Goal: Information Seeking & Learning: Understand process/instructions

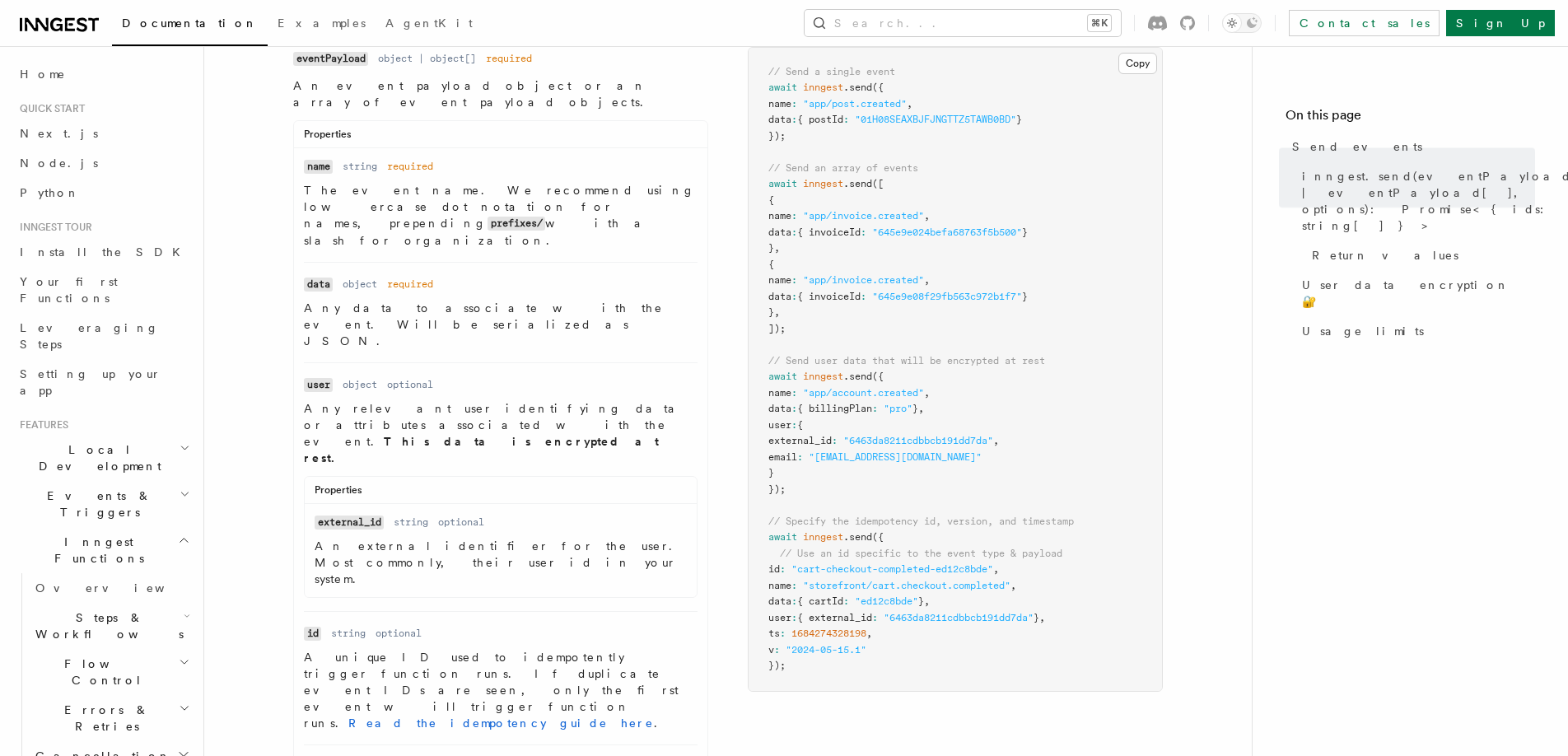
scroll to position [655, 0]
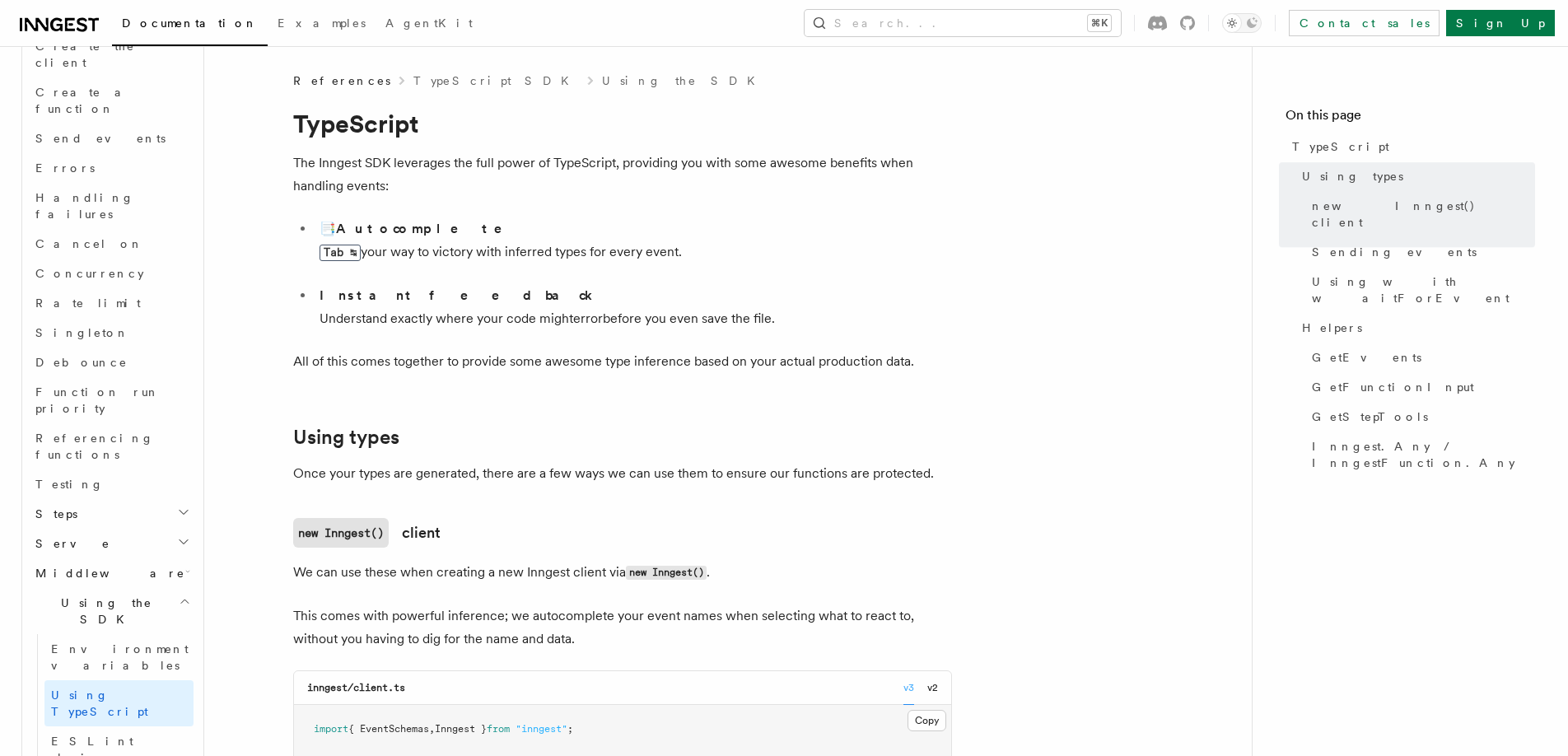
scroll to position [3947, 0]
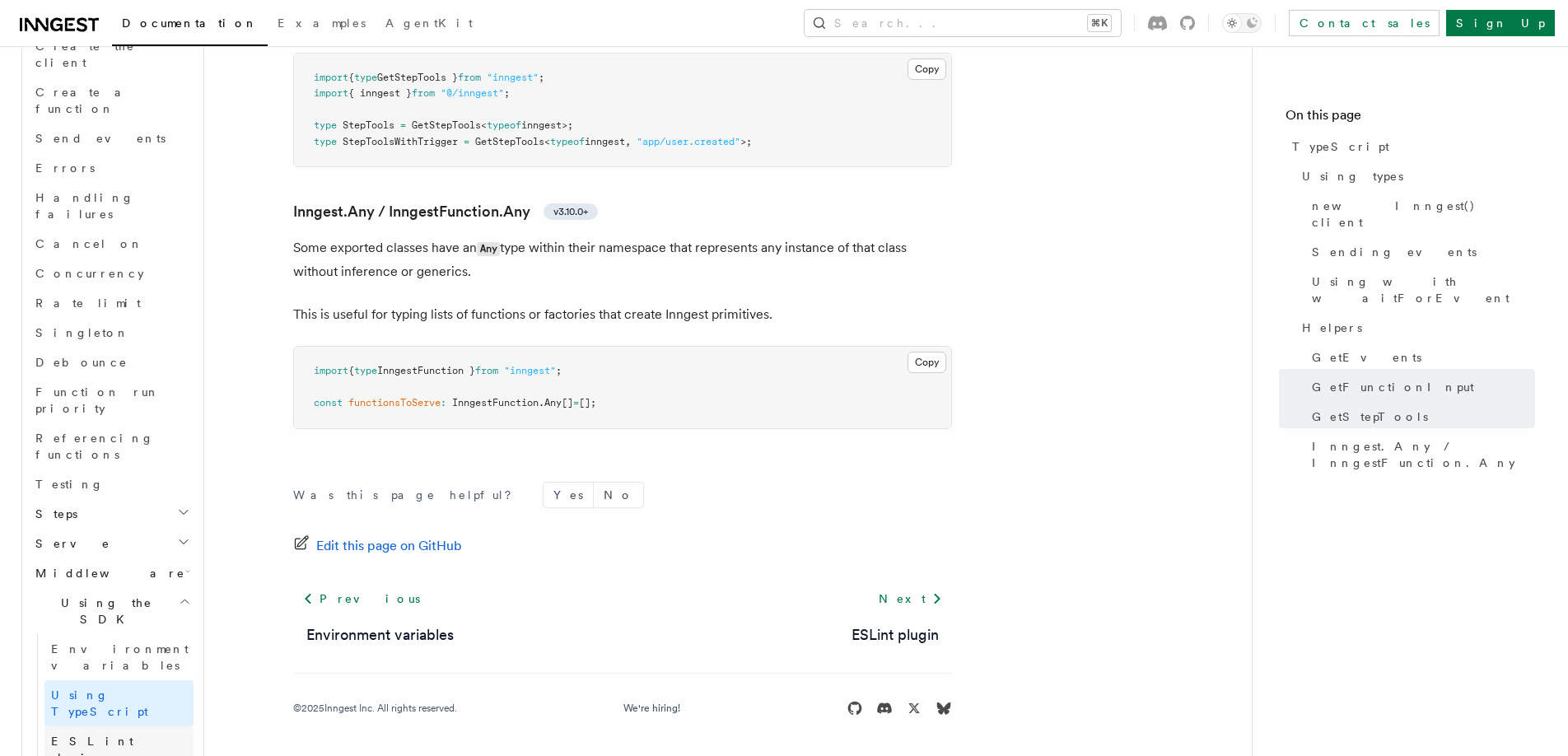
click at [134, 726] on link "ESLint plugin" at bounding box center [119, 749] width 149 height 46
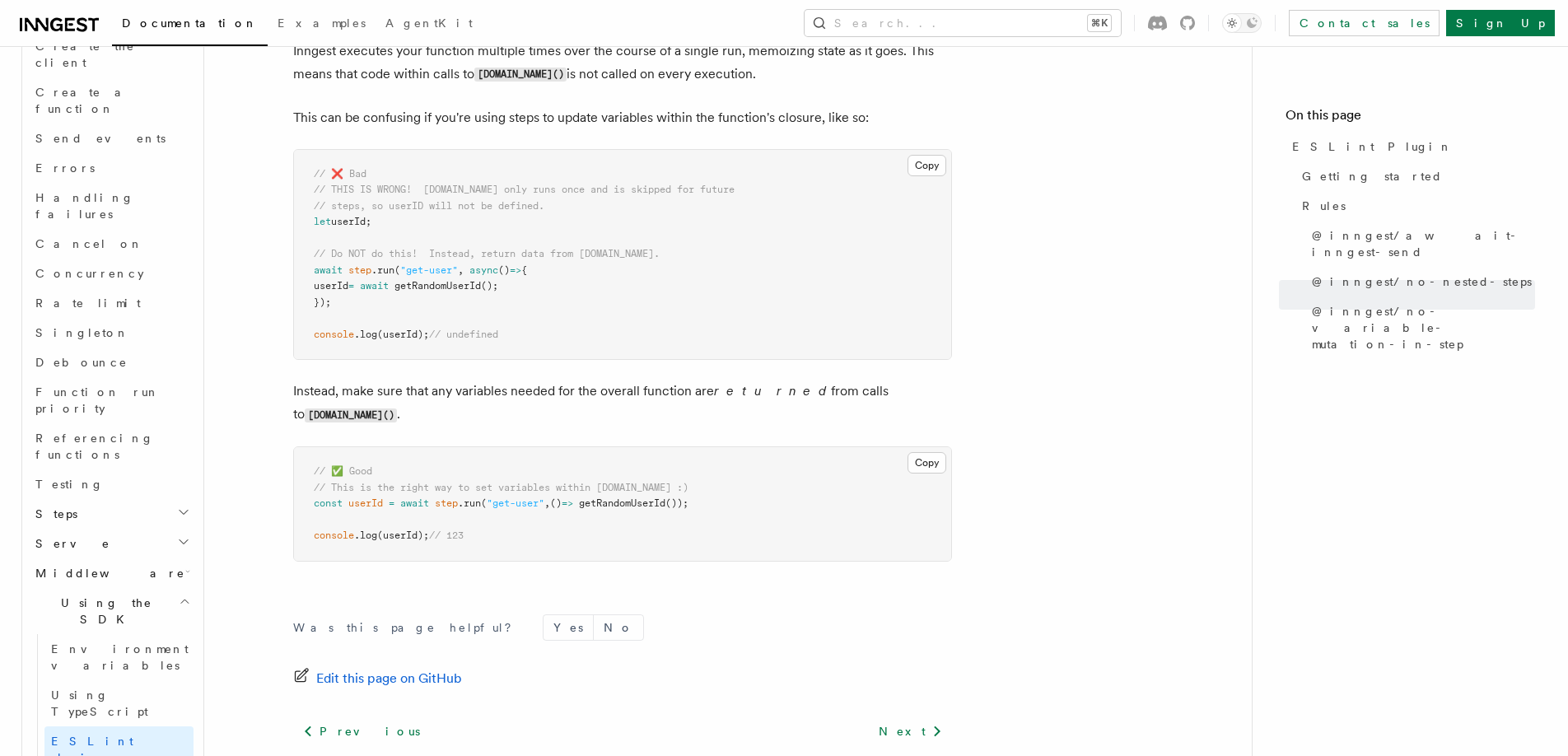
scroll to position [2388, 0]
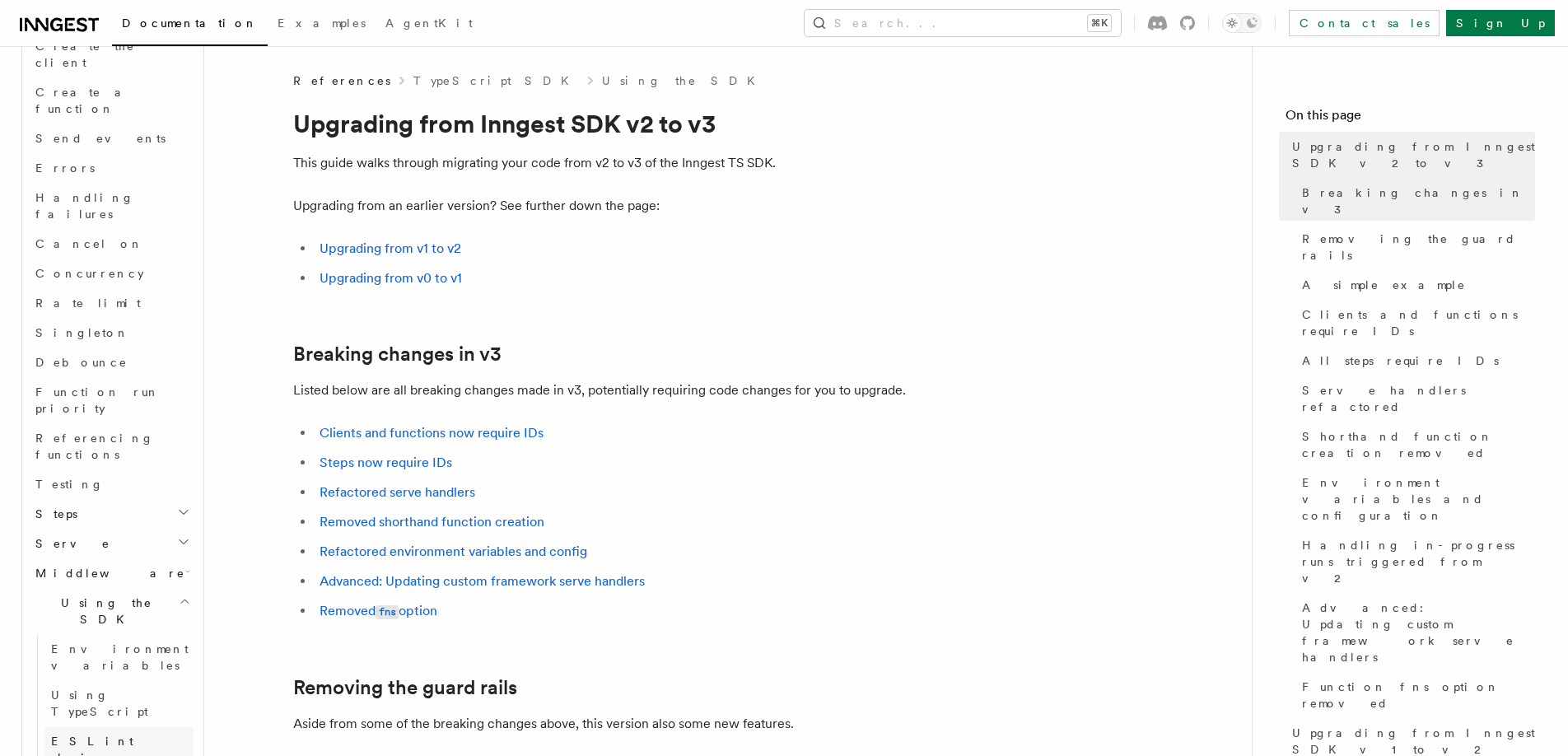
click at [106, 734] on span "ESLint plugin" at bounding box center [92, 748] width 82 height 30
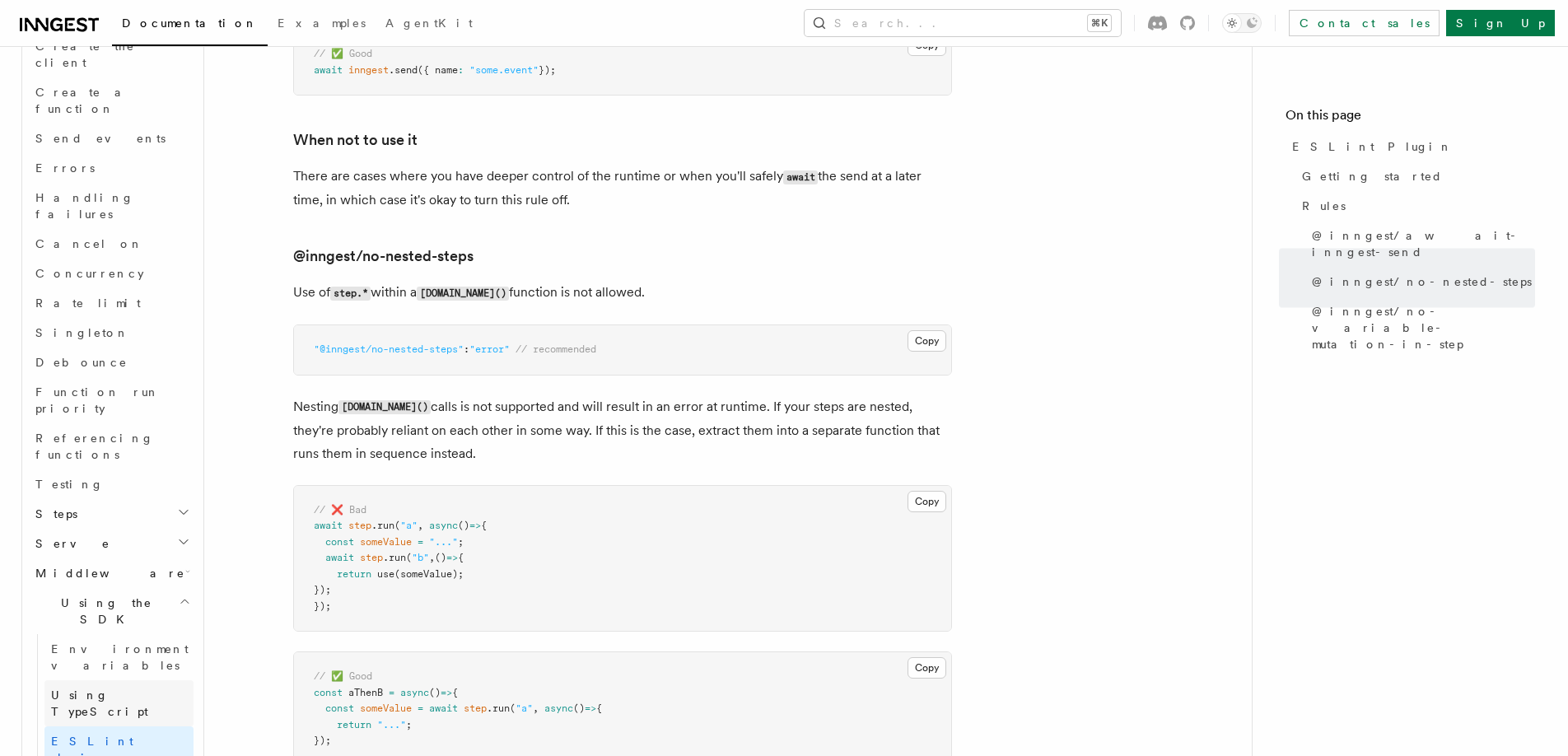
scroll to position [1031, 0]
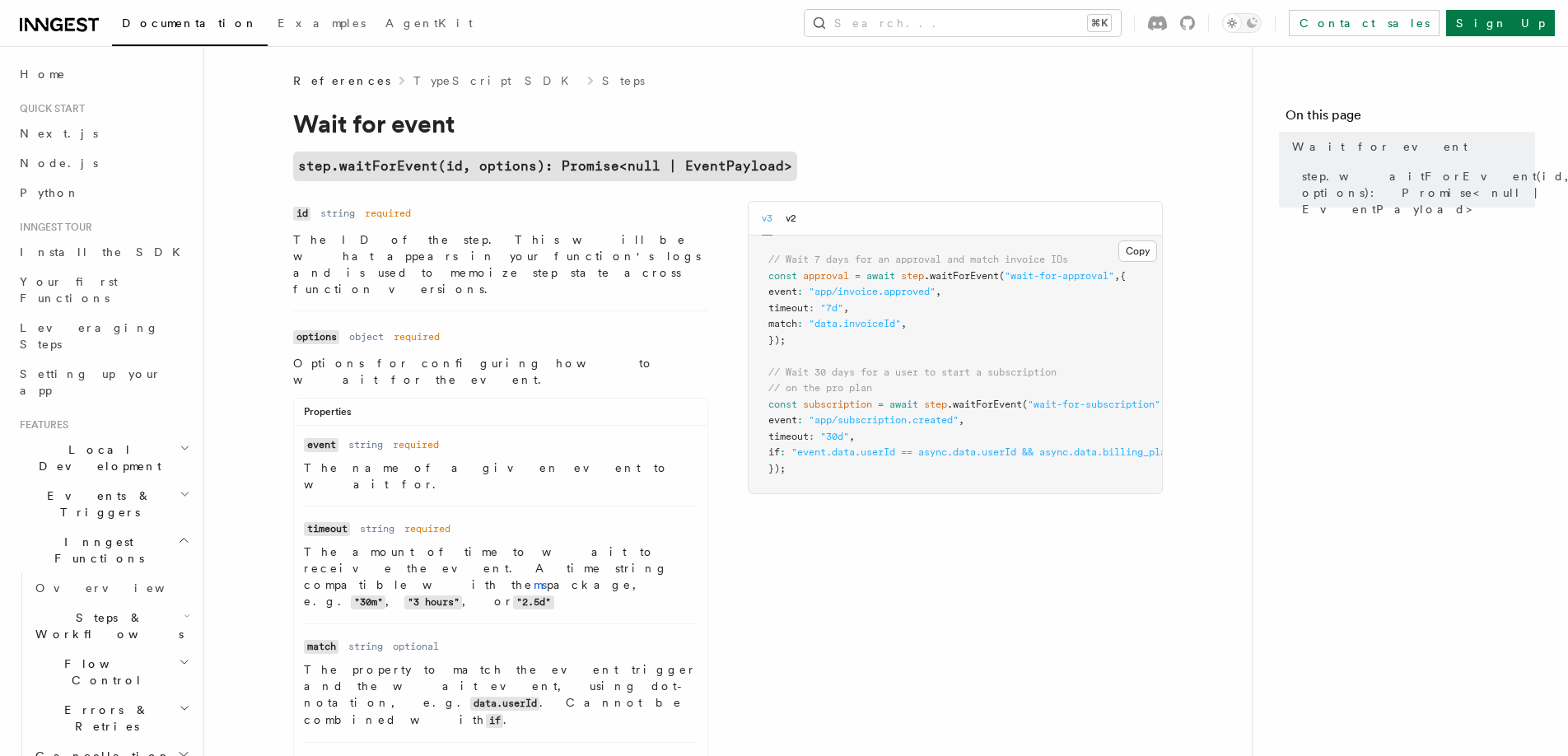
click at [137, 602] on h2 "Steps & Workflows" at bounding box center [111, 625] width 164 height 46
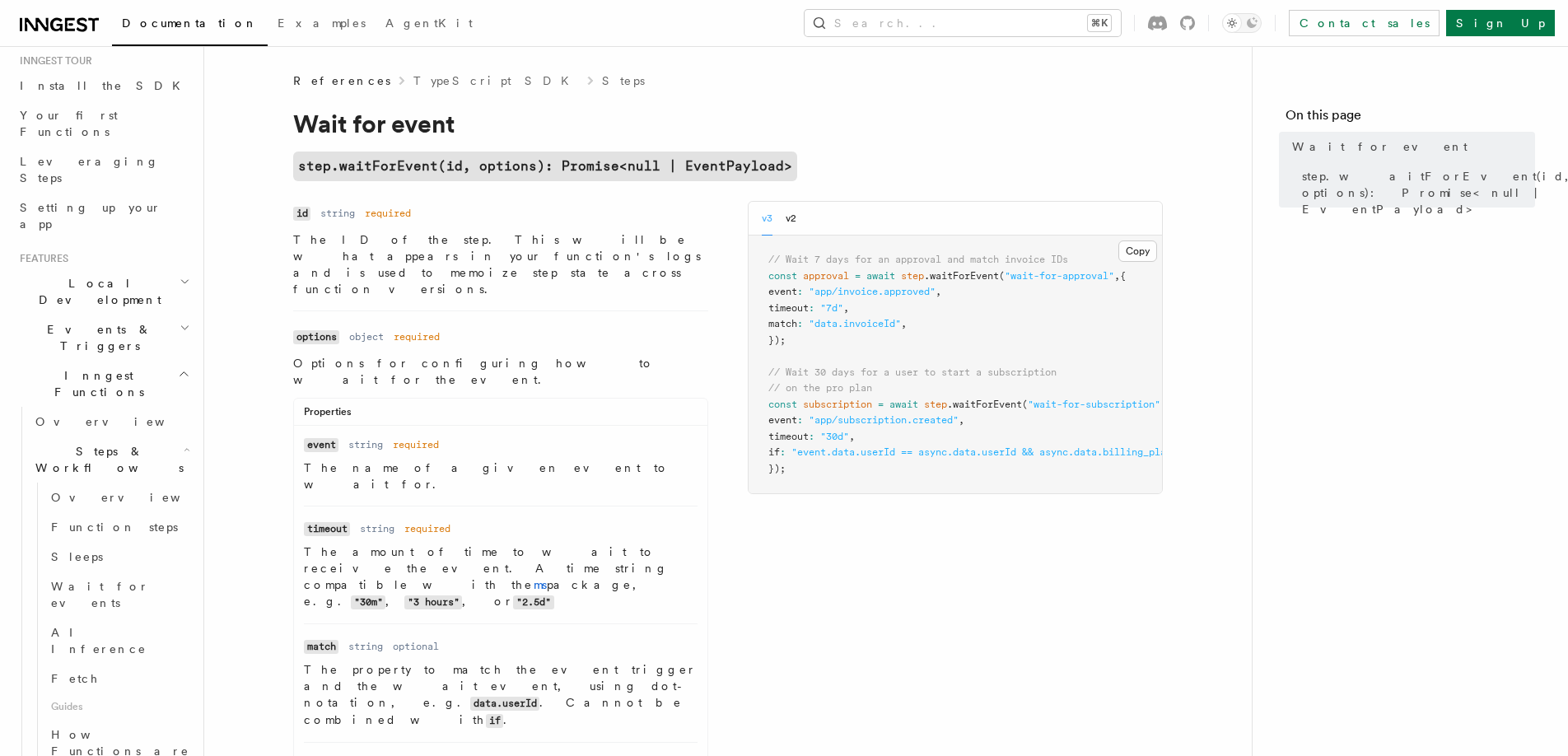
scroll to position [179, 0]
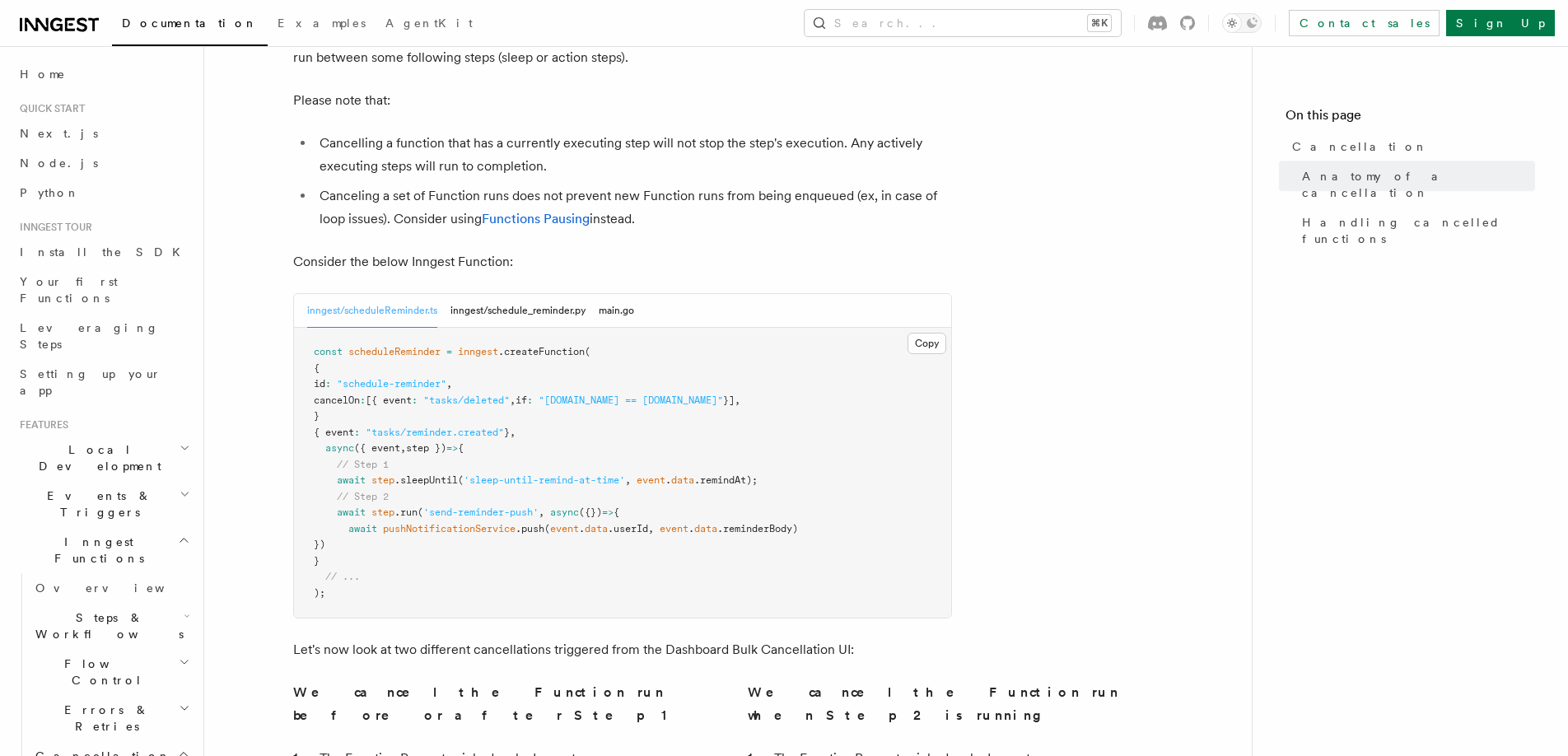
scroll to position [671, 0]
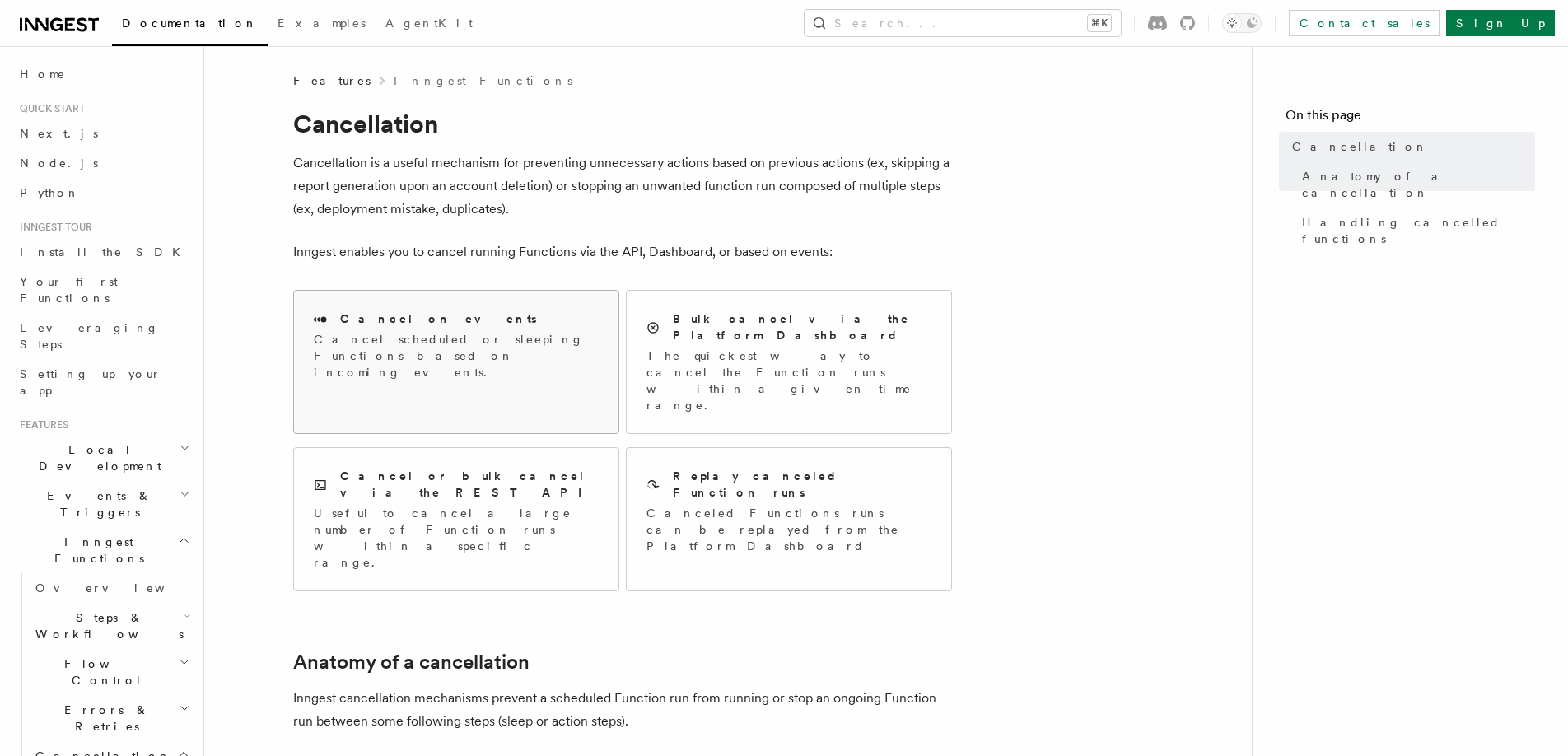
click at [529, 349] on p "Cancel scheduled or sleeping Functions based on incoming events." at bounding box center [456, 355] width 285 height 49
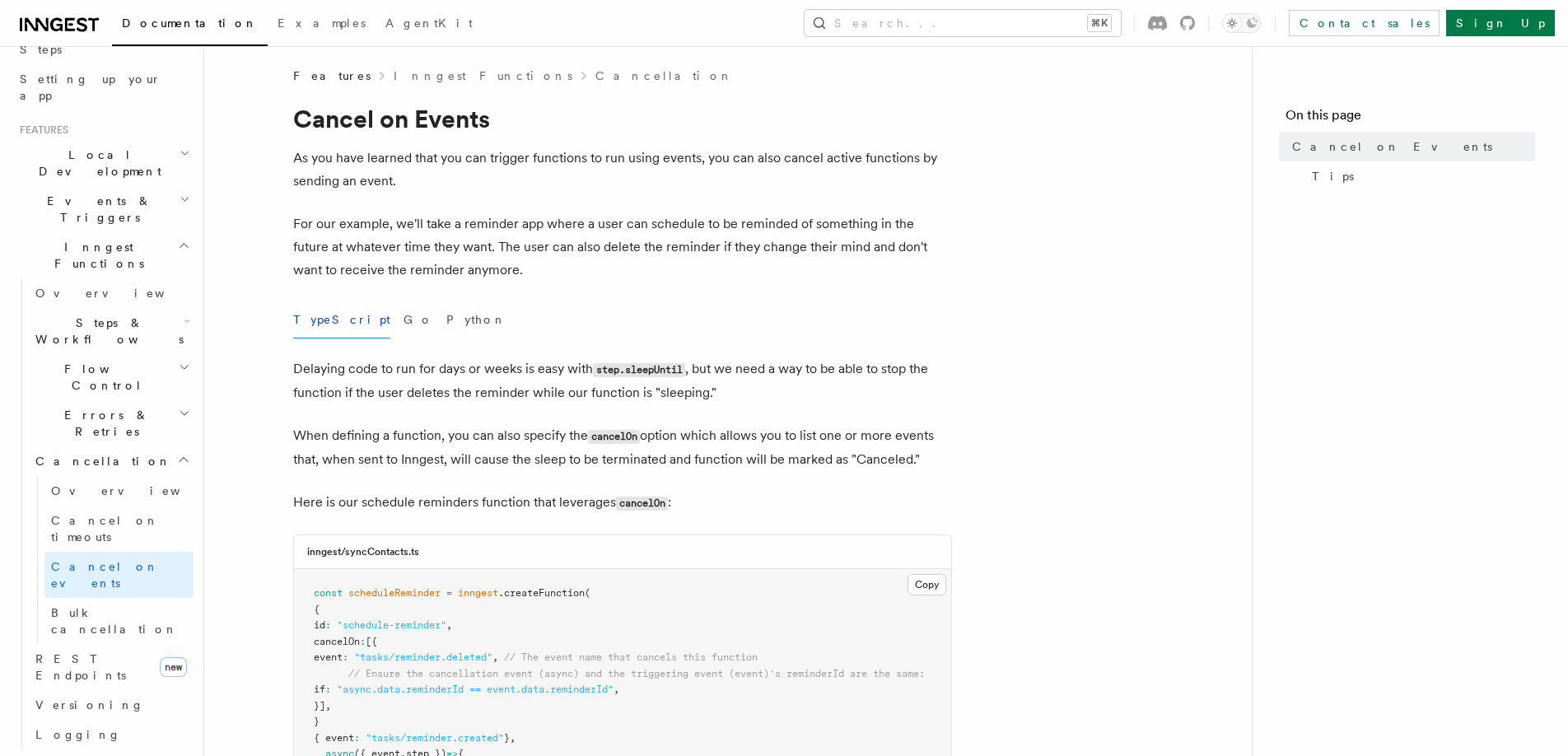
scroll to position [336, 0]
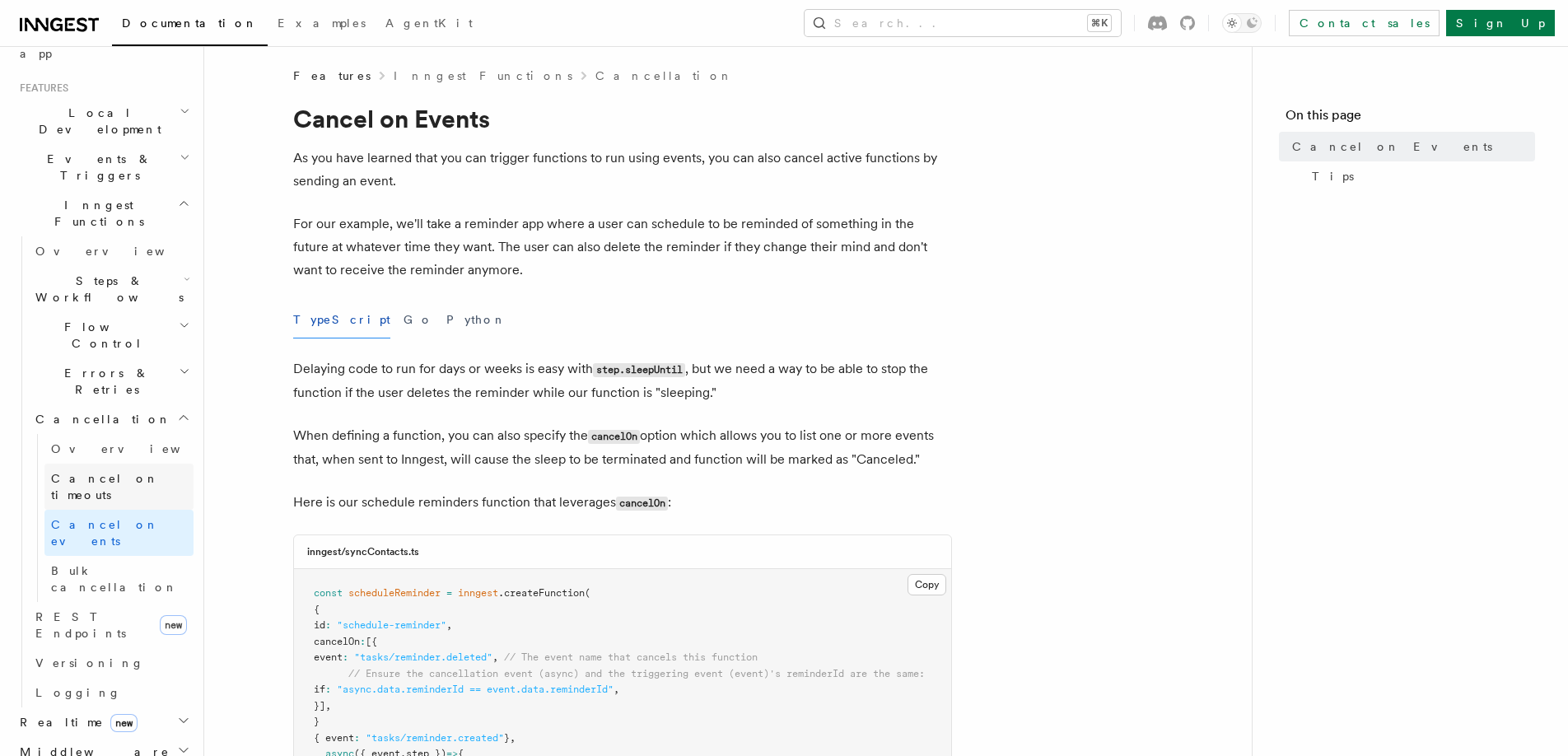
click at [113, 472] on span "Cancel on timeouts" at bounding box center [105, 486] width 108 height 30
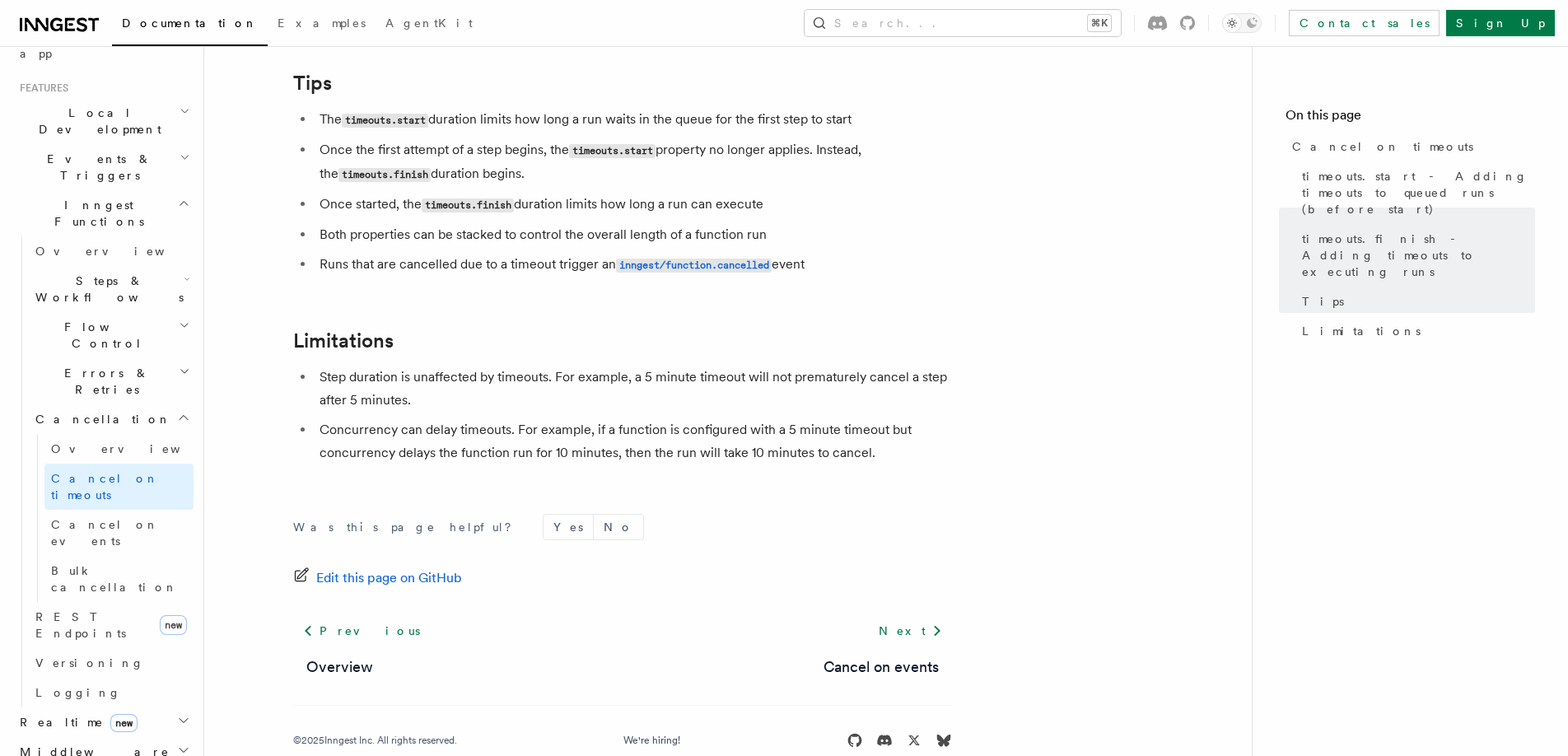
scroll to position [1523, 0]
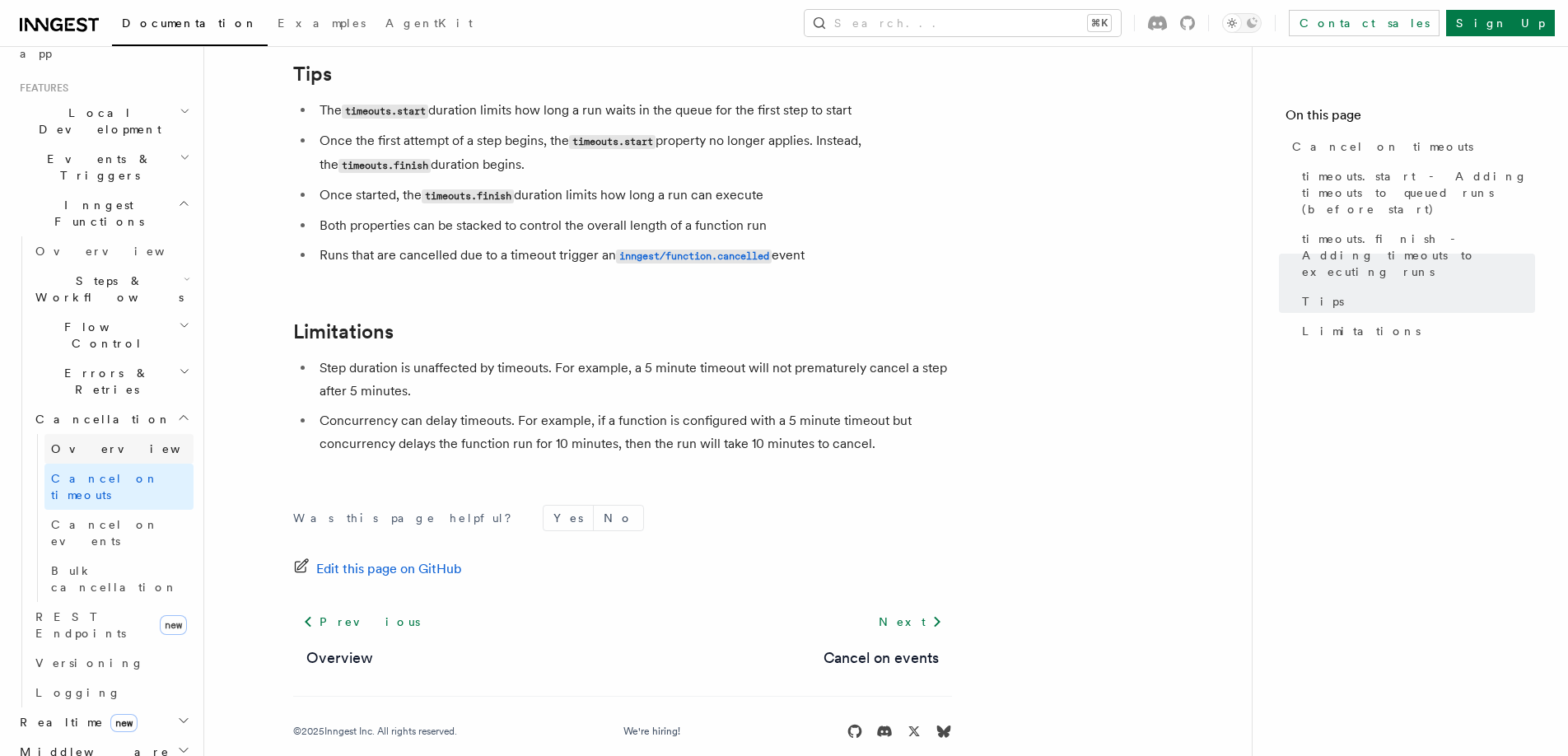
click at [99, 434] on link "Overview" at bounding box center [119, 449] width 149 height 30
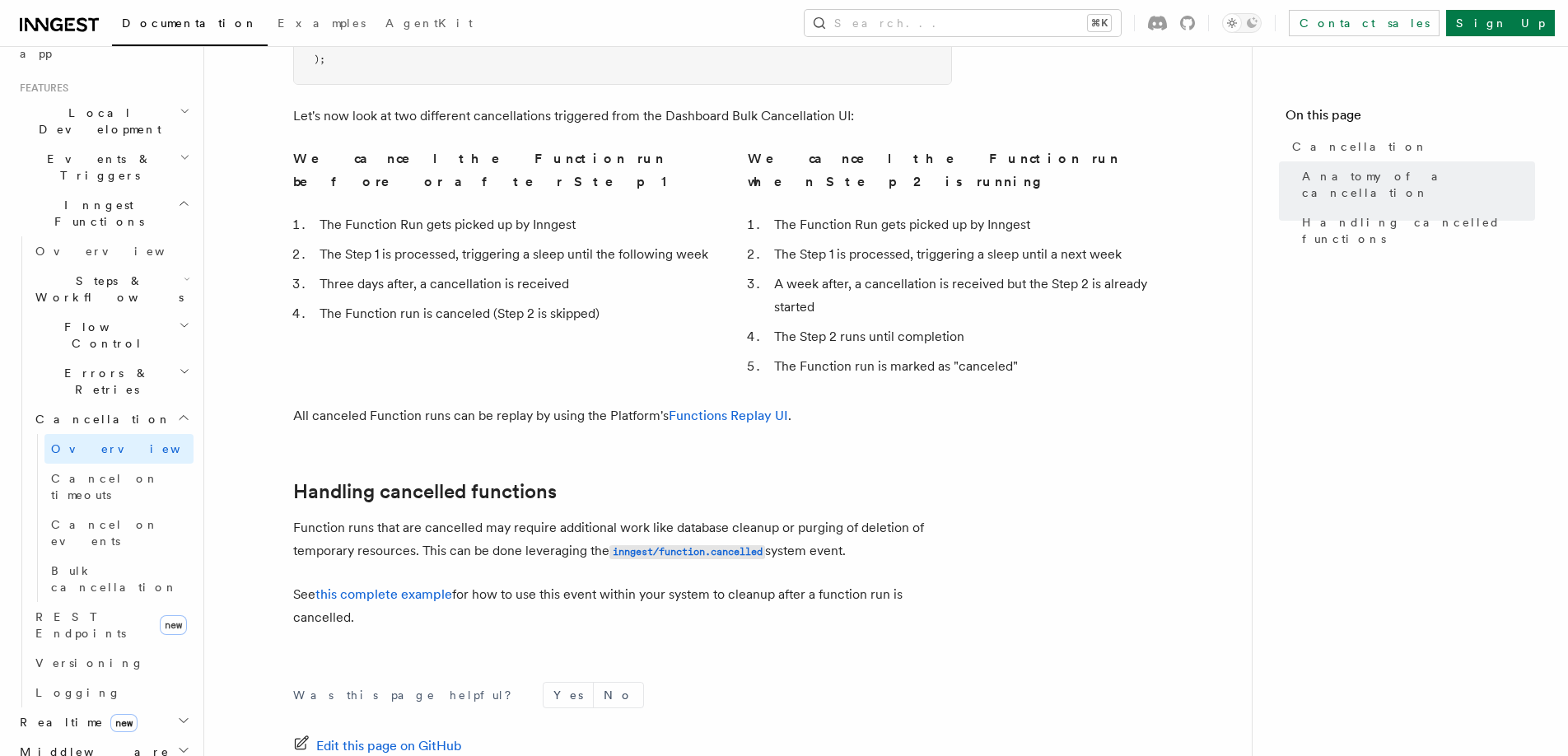
scroll to position [1275, 0]
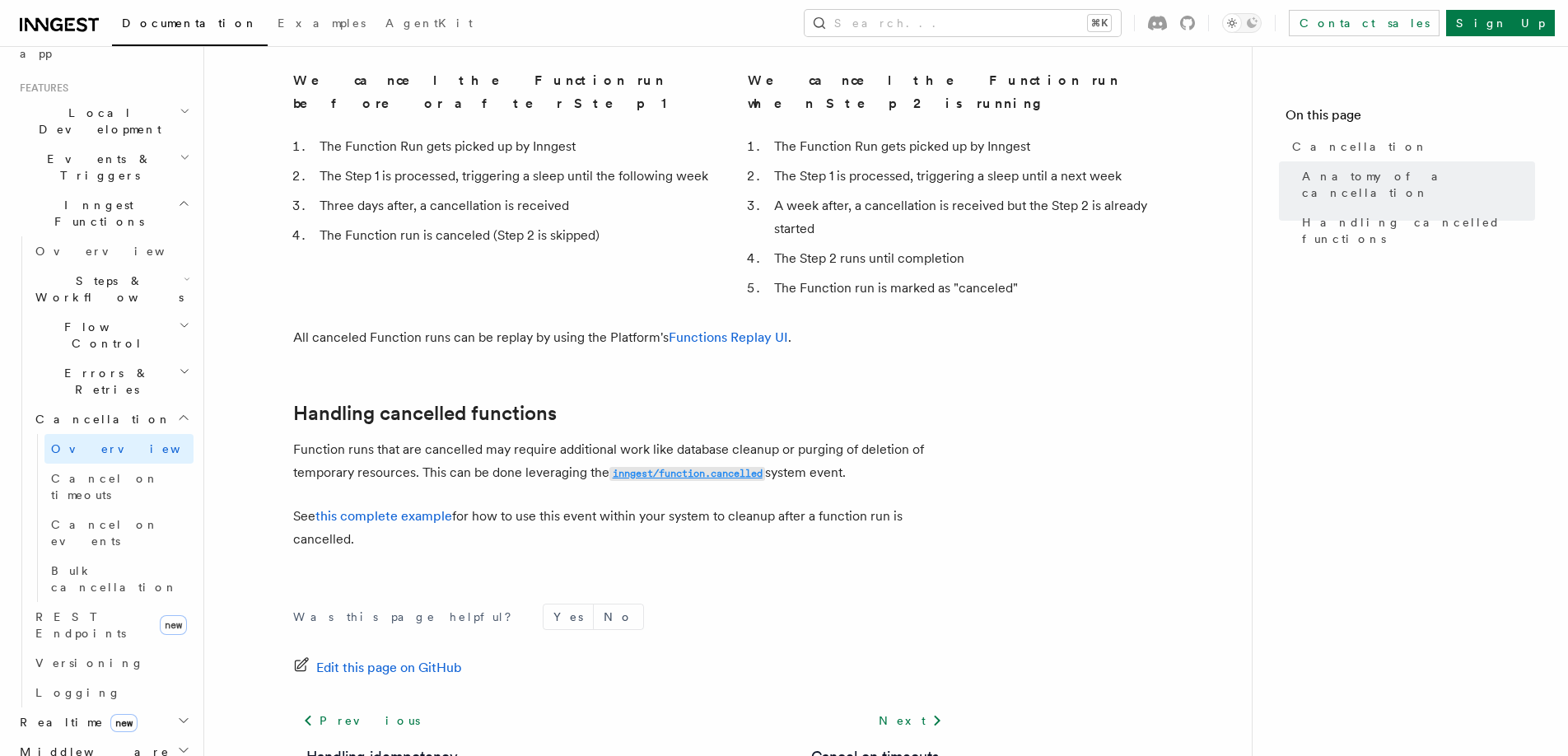
click at [695, 467] on code "inngest/function.cancelled" at bounding box center [687, 474] width 156 height 14
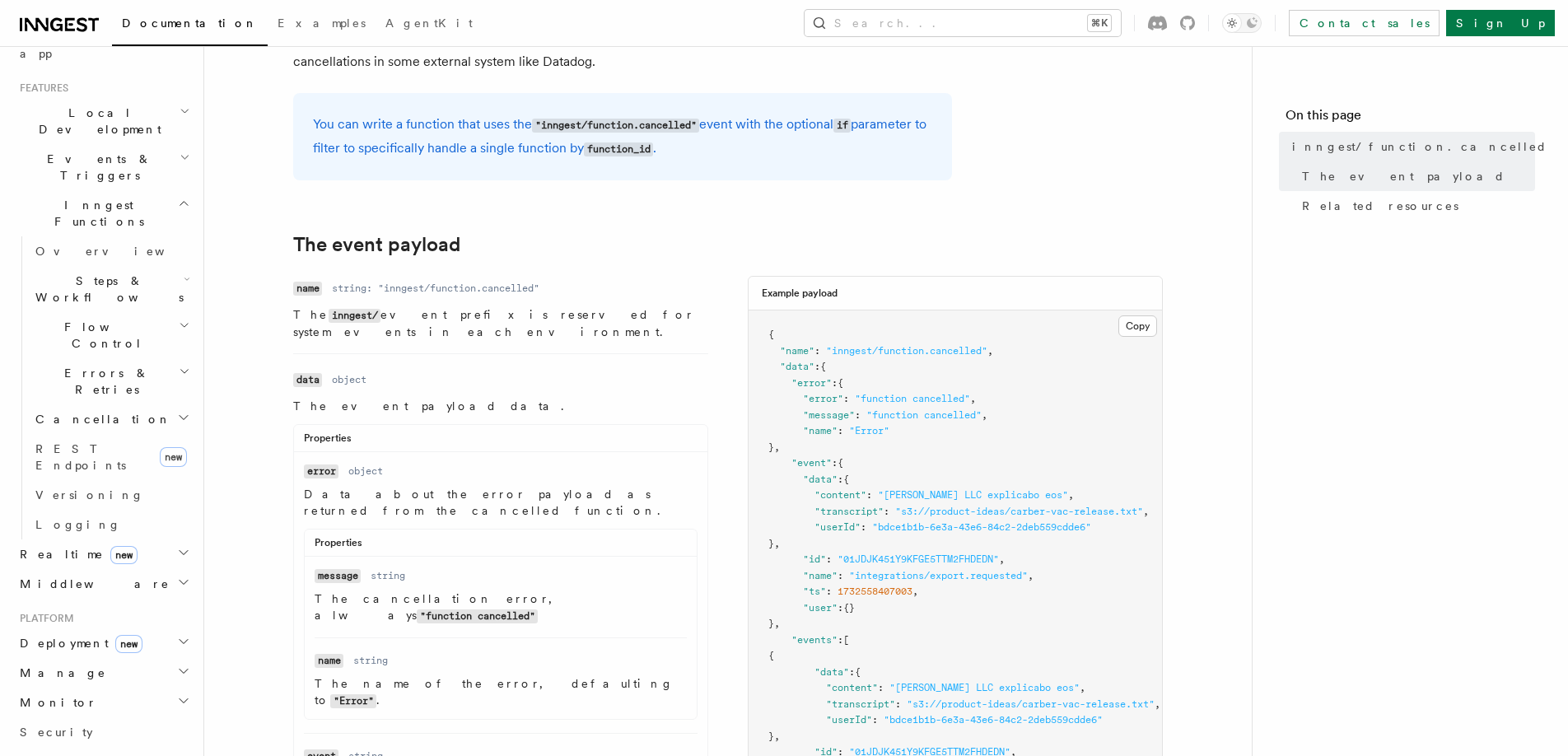
scroll to position [216, 0]
